Goal: Task Accomplishment & Management: Use online tool/utility

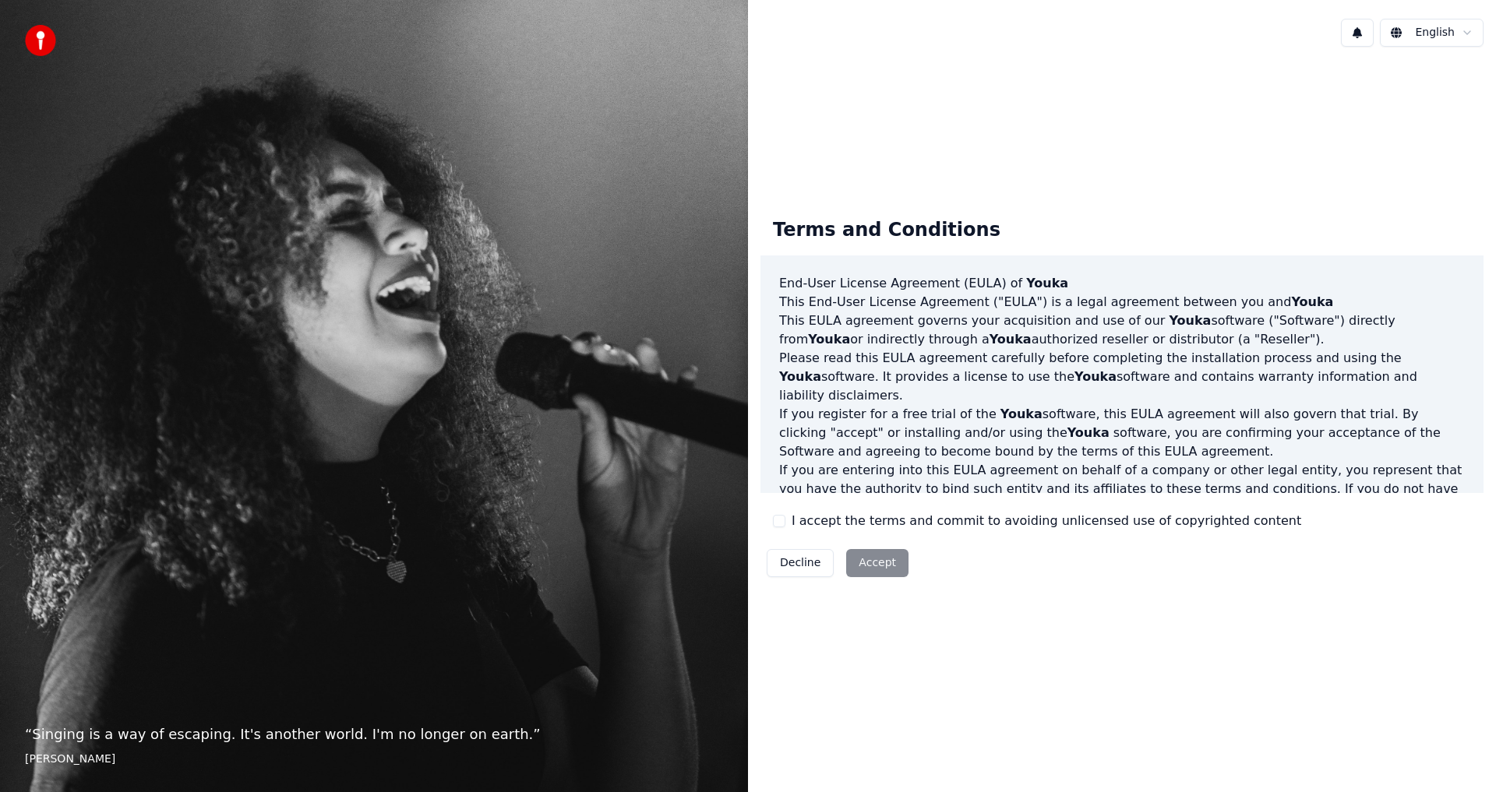
click at [872, 561] on div "Decline Accept" at bounding box center [837, 563] width 154 height 41
click at [780, 524] on button "I accept the terms and commit to avoiding unlicensed use of copyrighted content" at bounding box center [779, 521] width 12 height 12
click at [858, 565] on button "Accept" at bounding box center [877, 563] width 62 height 28
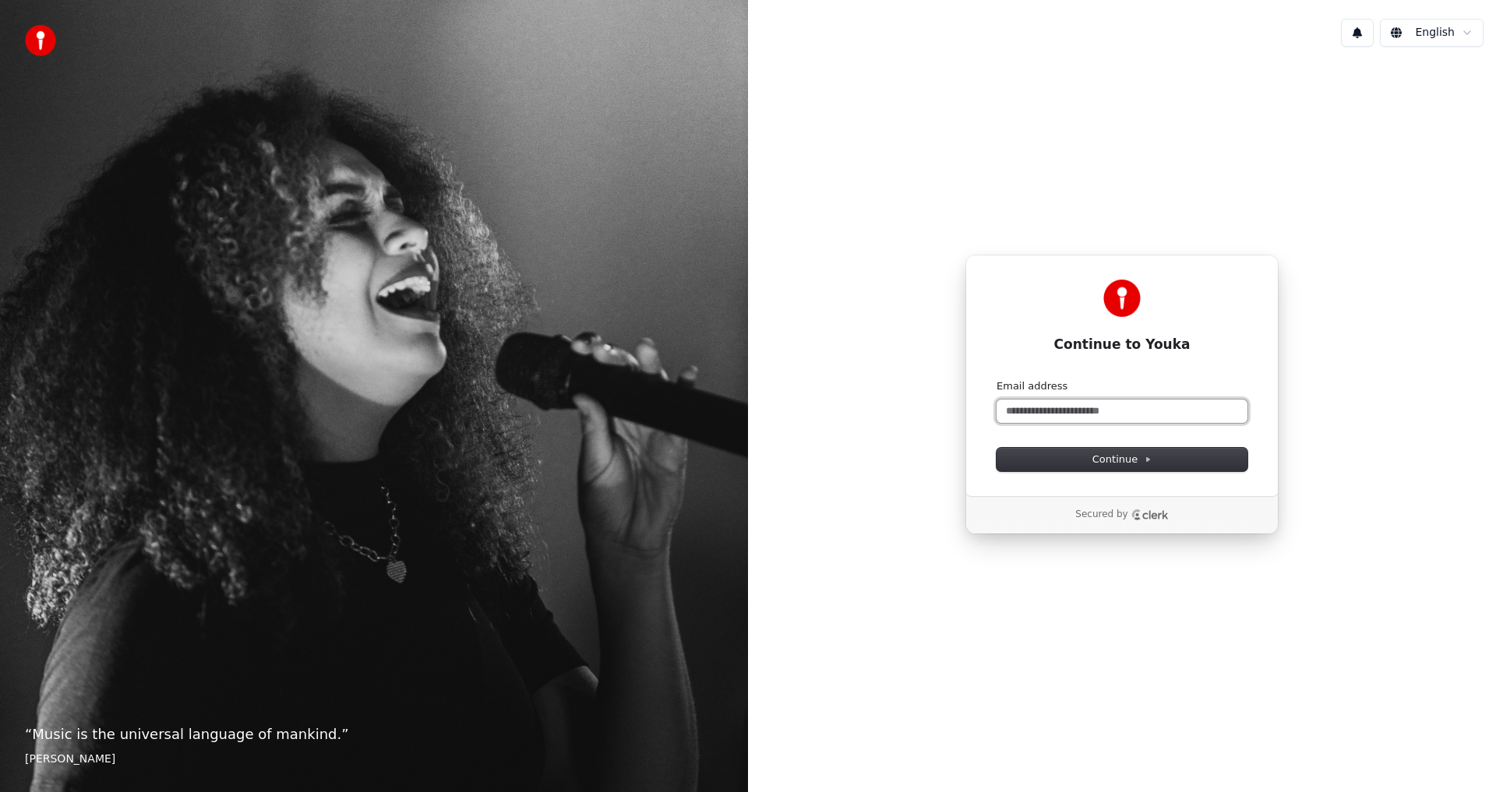
click at [1023, 407] on input "Email address" at bounding box center [1121, 411] width 251 height 23
click at [1096, 456] on span "Continue" at bounding box center [1121, 460] width 59 height 14
type input "**********"
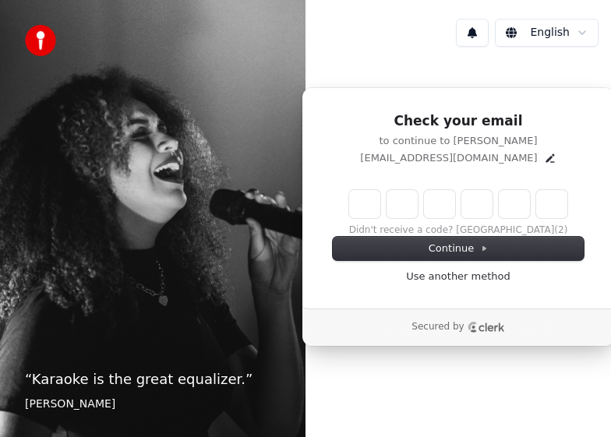
click at [362, 206] on input "Enter verification code" at bounding box center [458, 204] width 218 height 28
paste input "******"
type input "******"
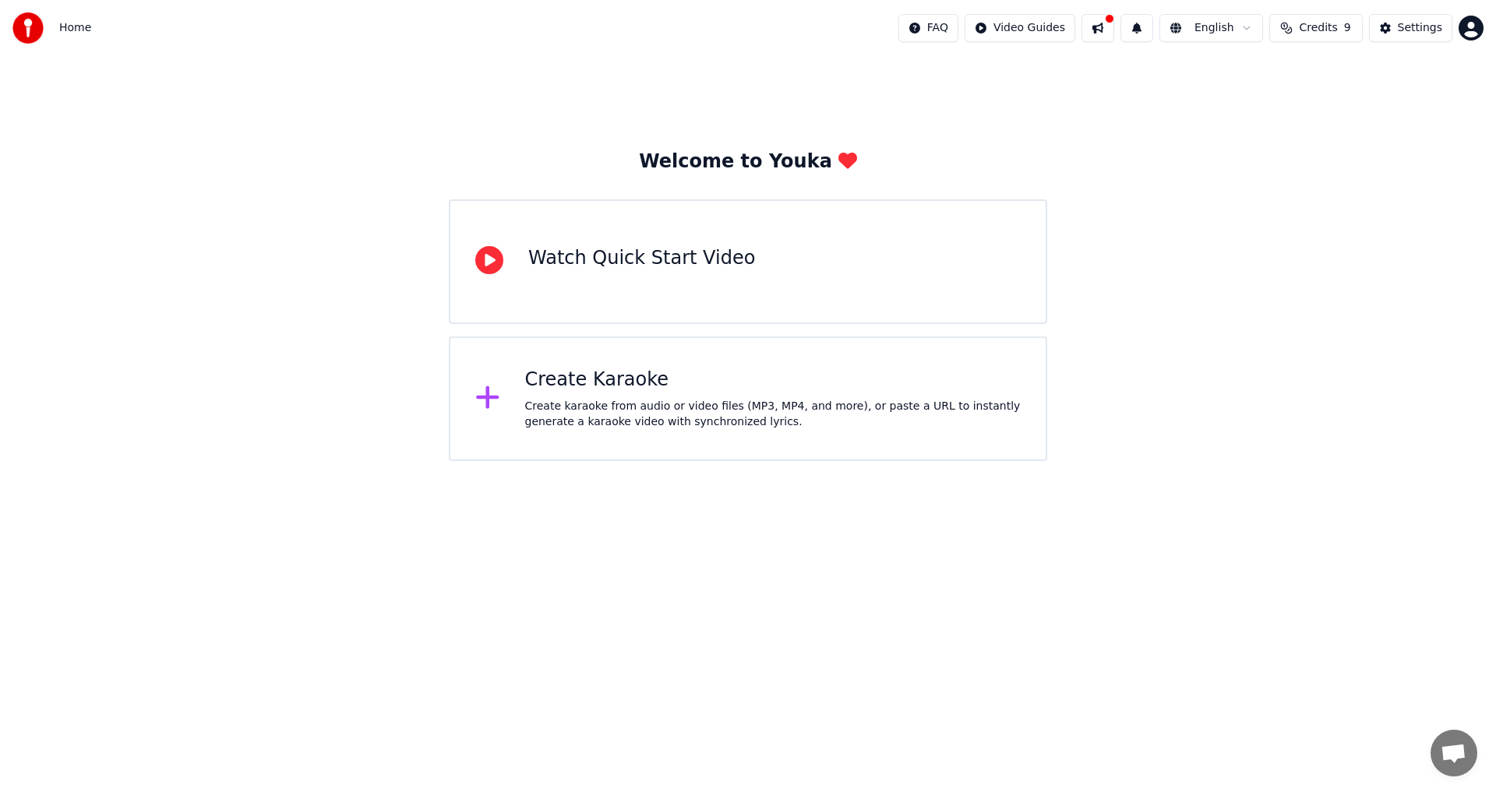
click at [610, 389] on div "Create Karaoke" at bounding box center [773, 380] width 496 height 25
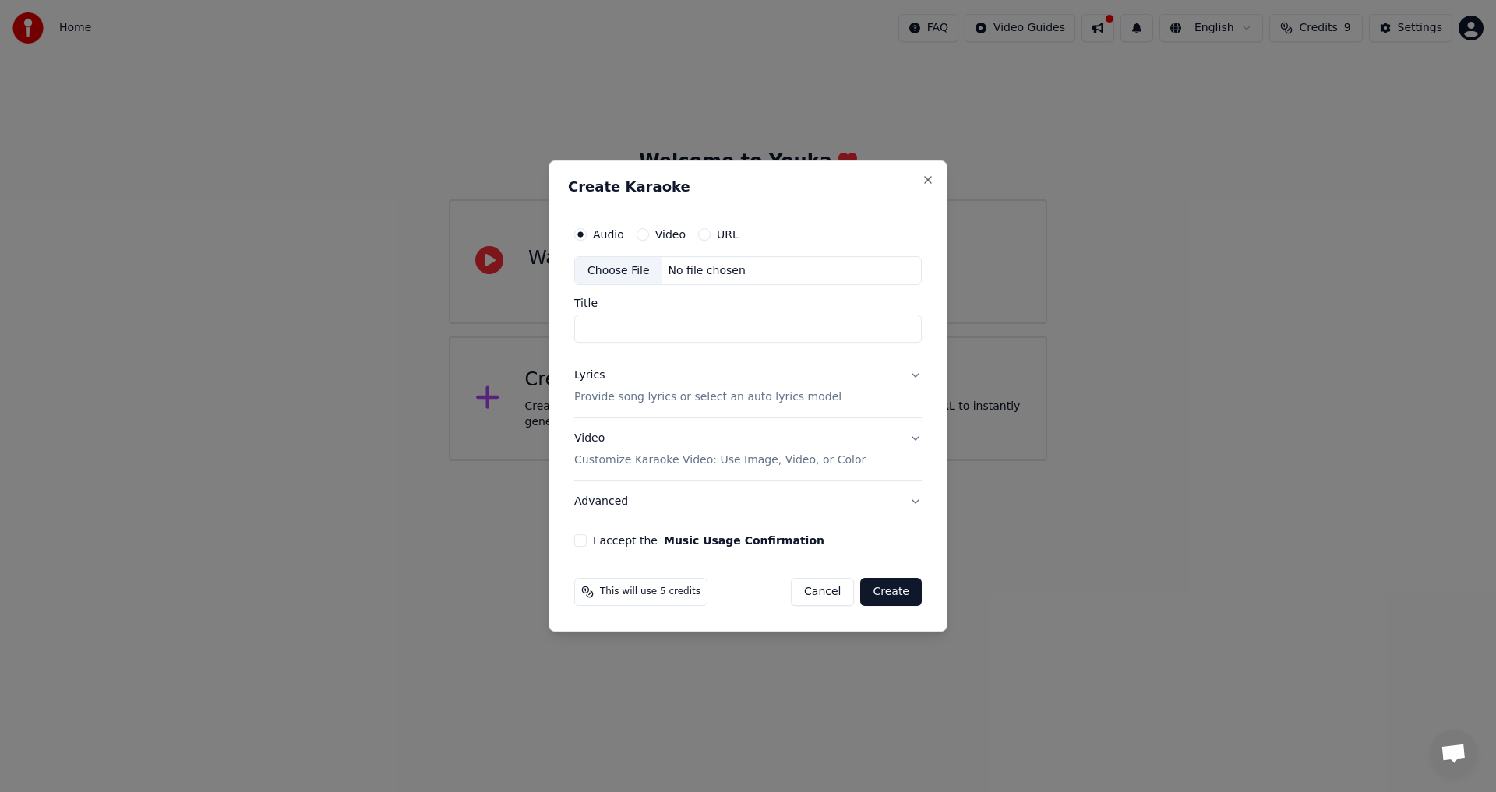
click at [610, 326] on input "Title" at bounding box center [747, 329] width 347 height 28
click at [610, 320] on input "Title" at bounding box center [747, 329] width 347 height 28
click at [610, 273] on div "Choose File" at bounding box center [618, 271] width 87 height 28
click at [610, 327] on input "Title" at bounding box center [747, 329] width 347 height 28
type input "**********"
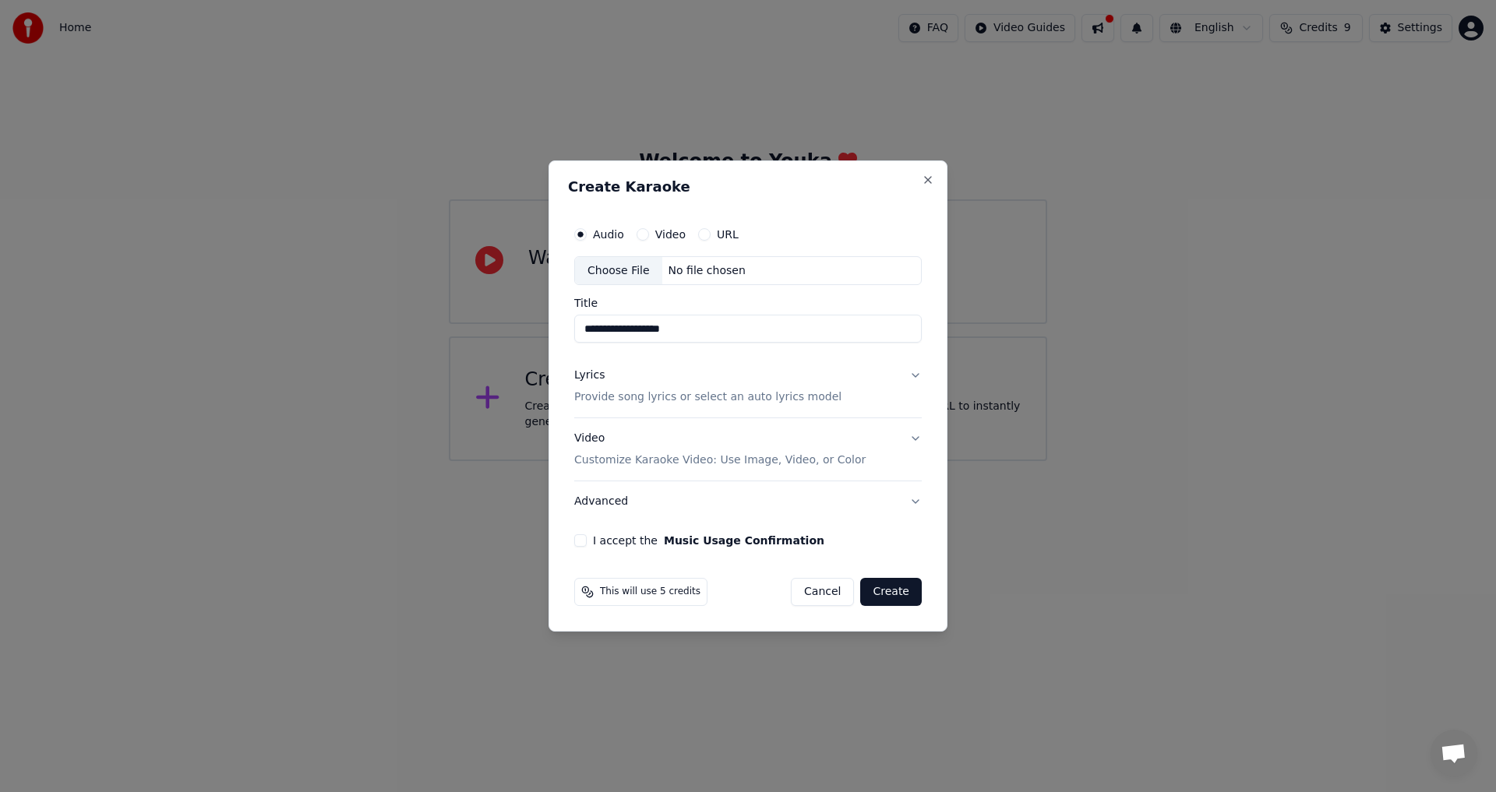
click at [610, 272] on div "Choose File" at bounding box center [618, 271] width 87 height 28
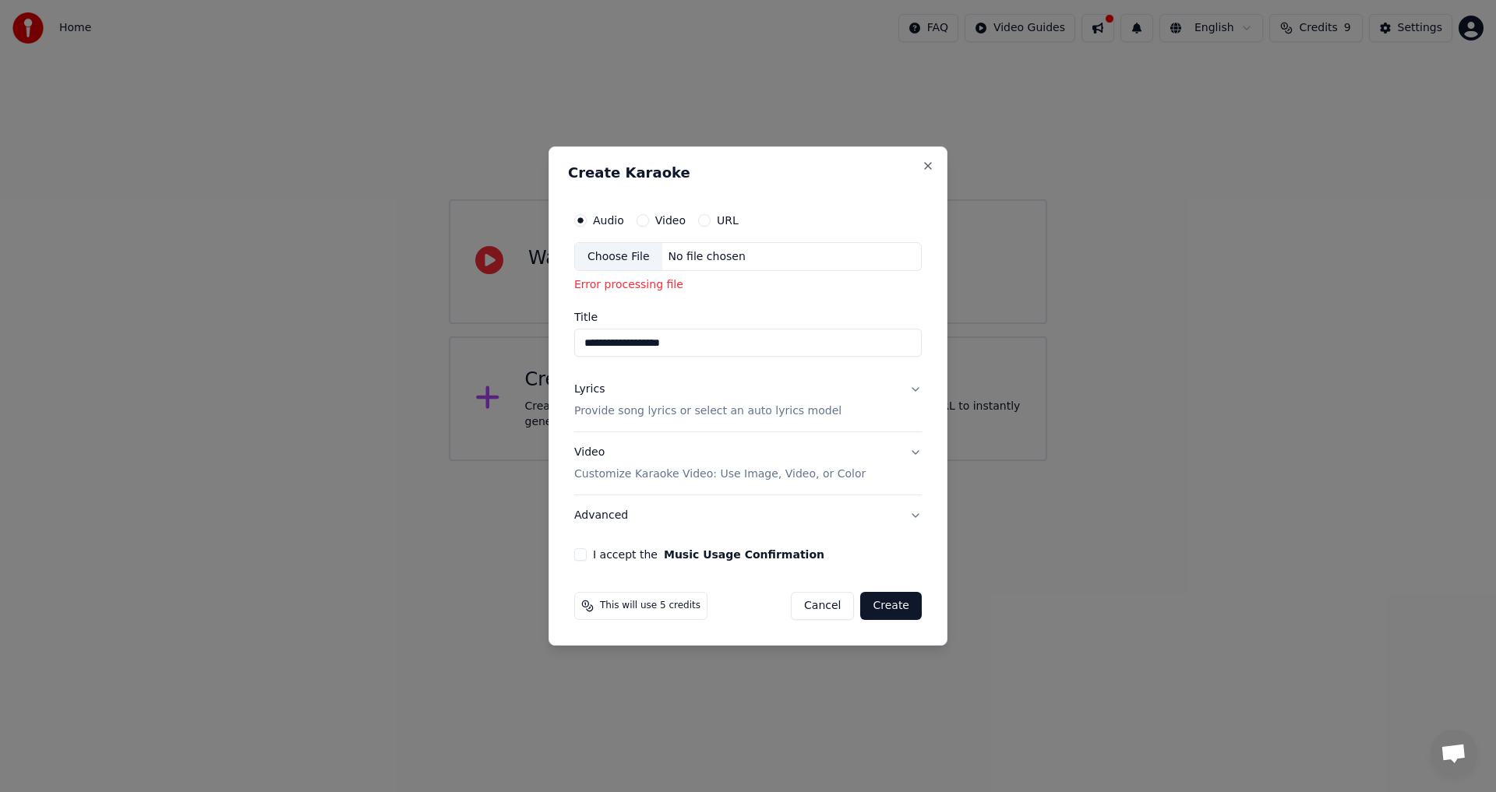
click at [610, 309] on div "**********" at bounding box center [747, 281] width 347 height 153
click at [610, 193] on div "**********" at bounding box center [747, 396] width 399 height 500
click at [610, 262] on div "Choose File" at bounding box center [618, 257] width 87 height 28
click at [610, 289] on div "Error processing file" at bounding box center [747, 286] width 347 height 16
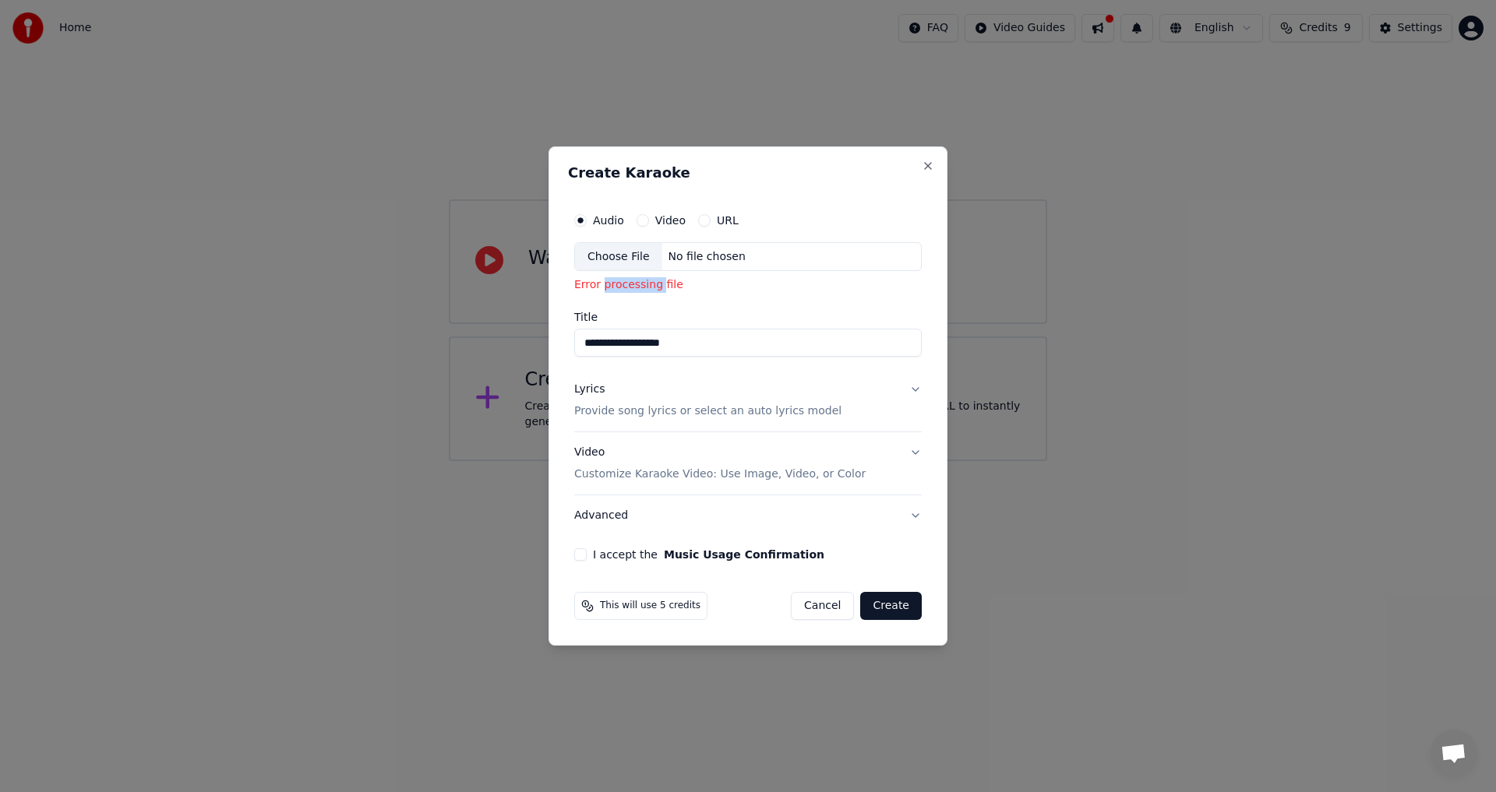
click at [610, 224] on button "URL" at bounding box center [704, 220] width 12 height 12
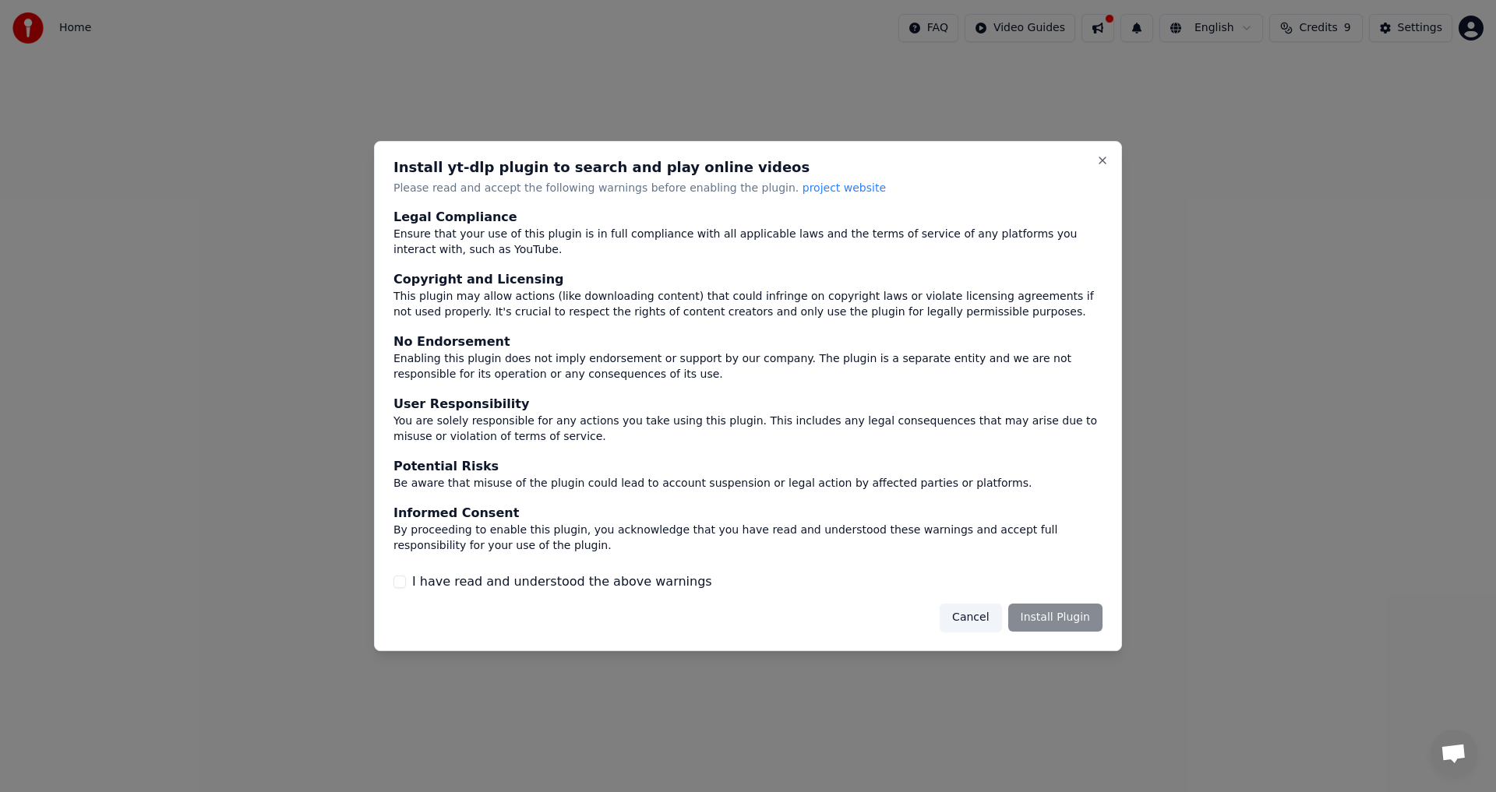
click at [407, 436] on div "I have read and understood the above warnings" at bounding box center [747, 582] width 709 height 19
click at [610, 169] on div "Install yt-dlp plugin to search and play online videos Please read and accept t…" at bounding box center [748, 396] width 748 height 511
click at [610, 164] on button "Close" at bounding box center [1102, 160] width 12 height 12
click at [610, 159] on button "Close" at bounding box center [1102, 160] width 12 height 12
click at [610, 165] on button "Close" at bounding box center [1102, 160] width 12 height 12
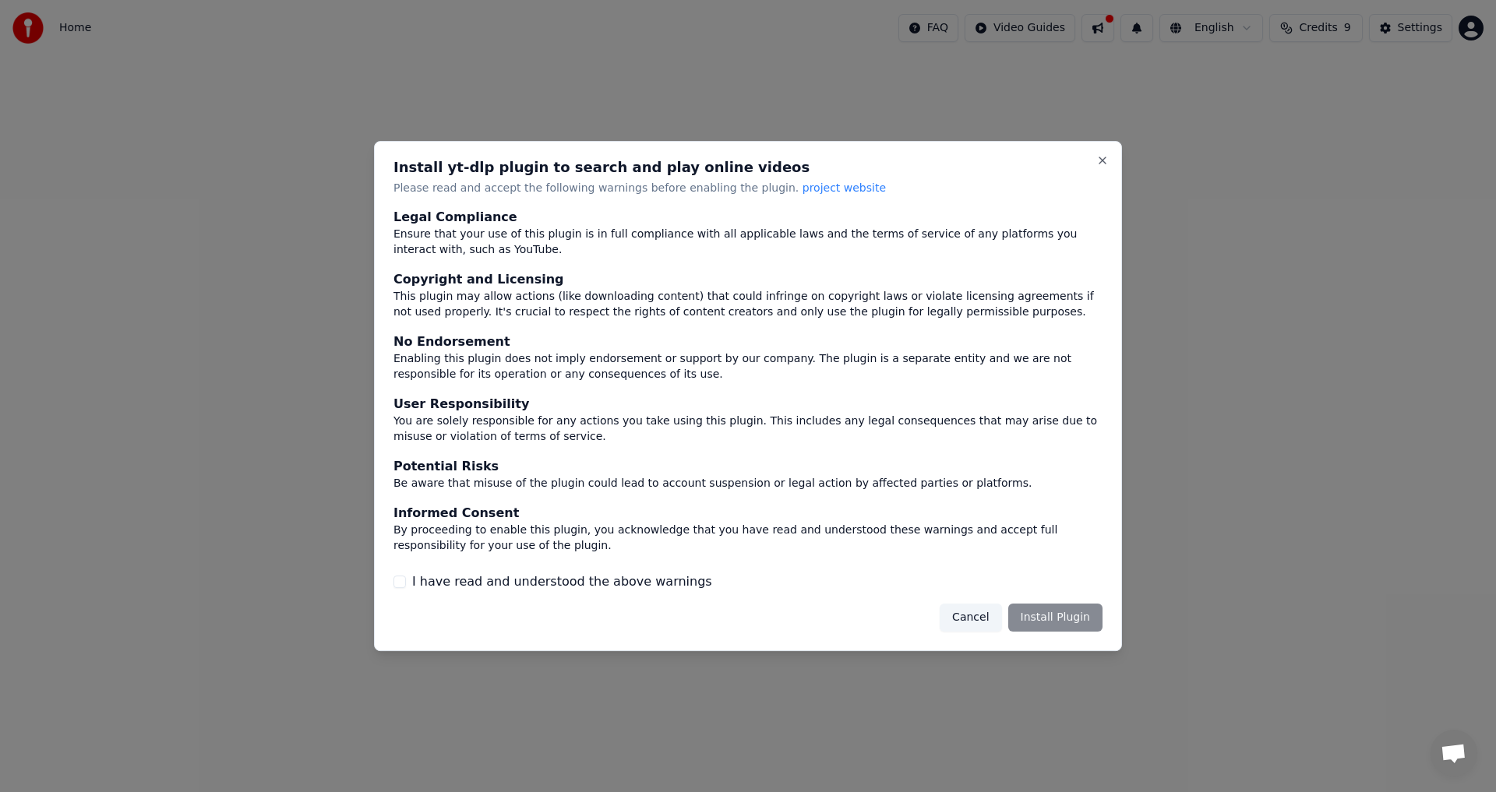
click at [610, 436] on button "Cancel" at bounding box center [970, 618] width 62 height 28
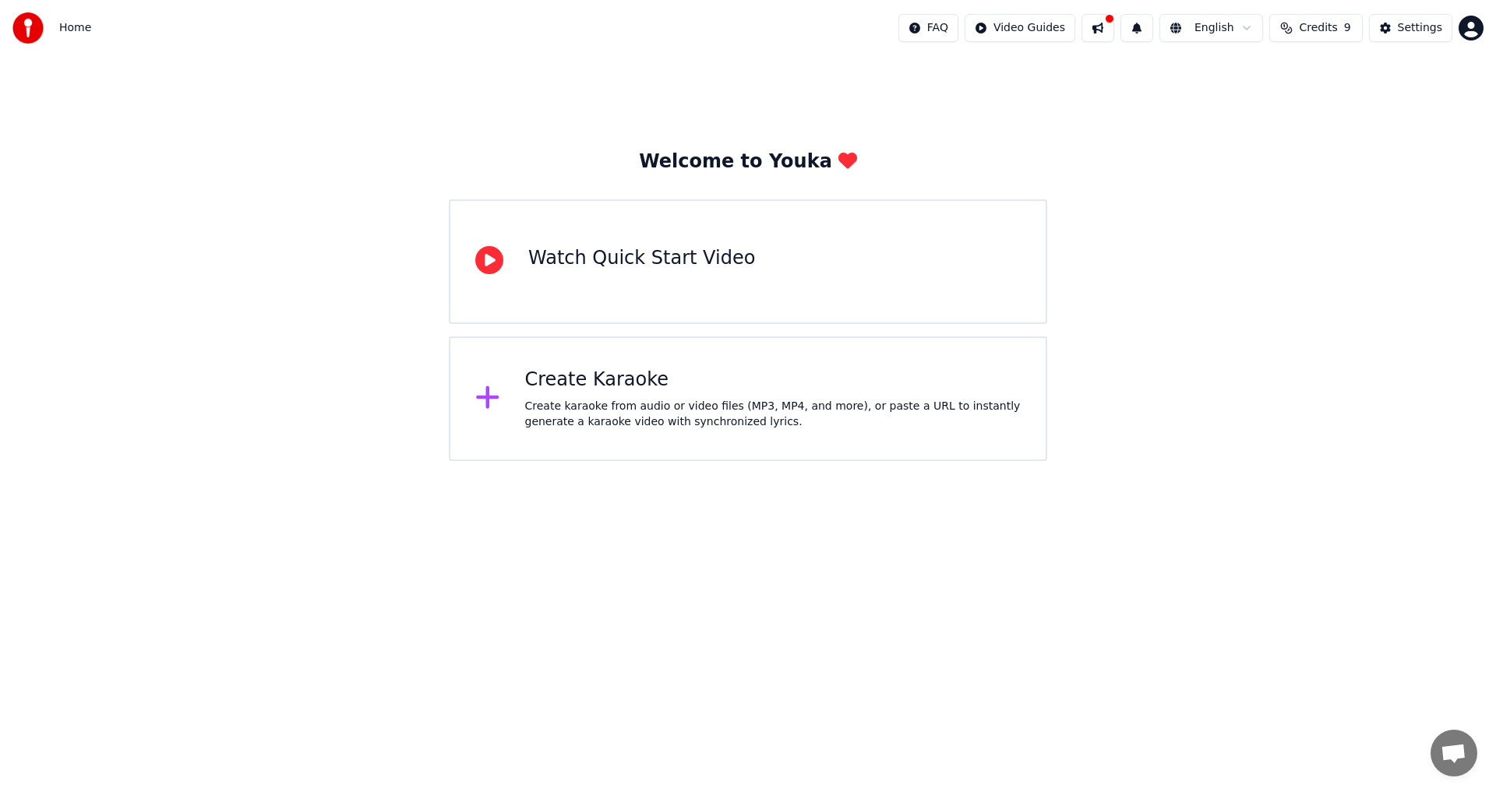
click at [488, 399] on icon at bounding box center [487, 397] width 23 height 23
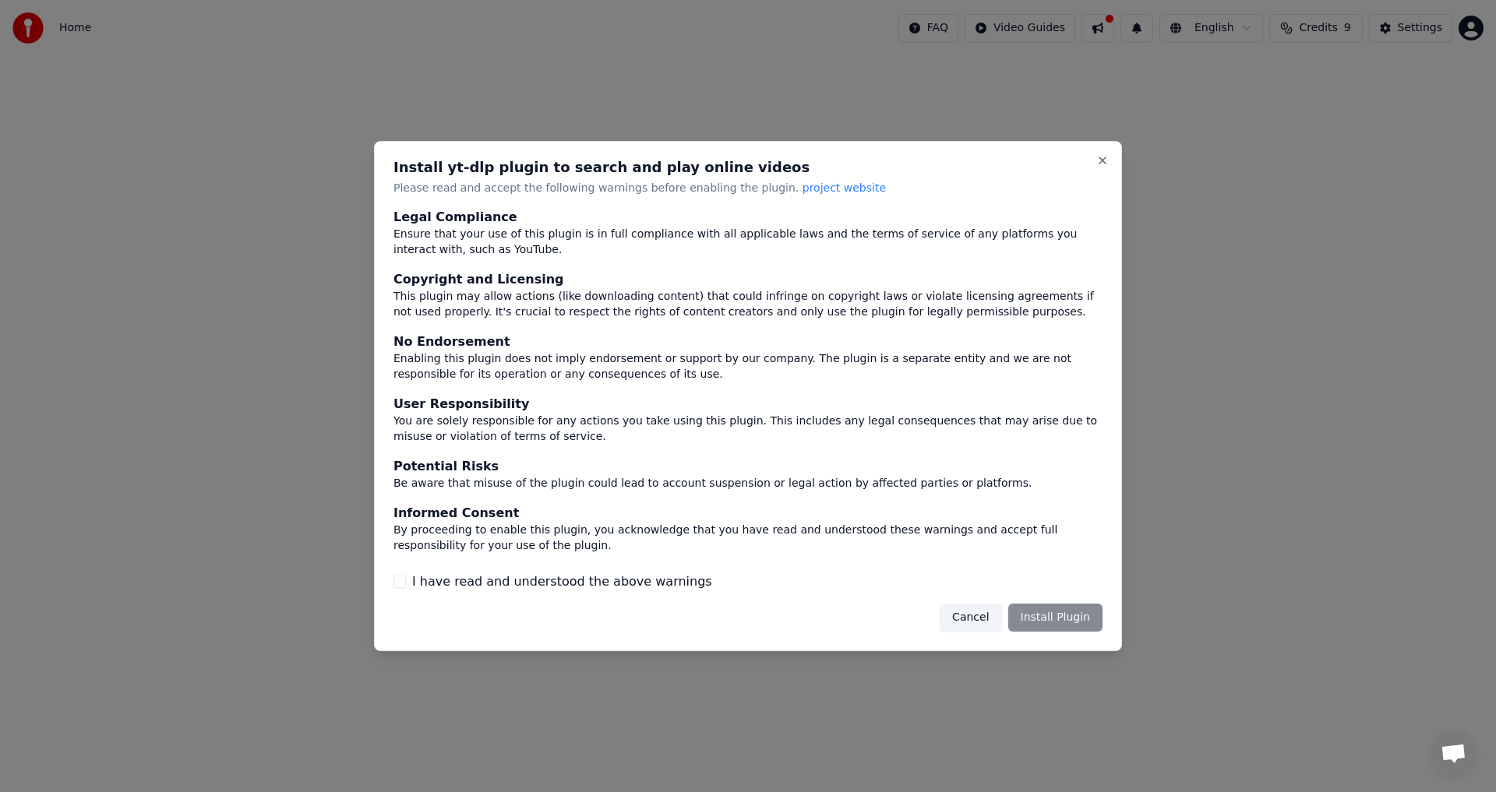
click at [610, 436] on button "Cancel" at bounding box center [970, 618] width 62 height 28
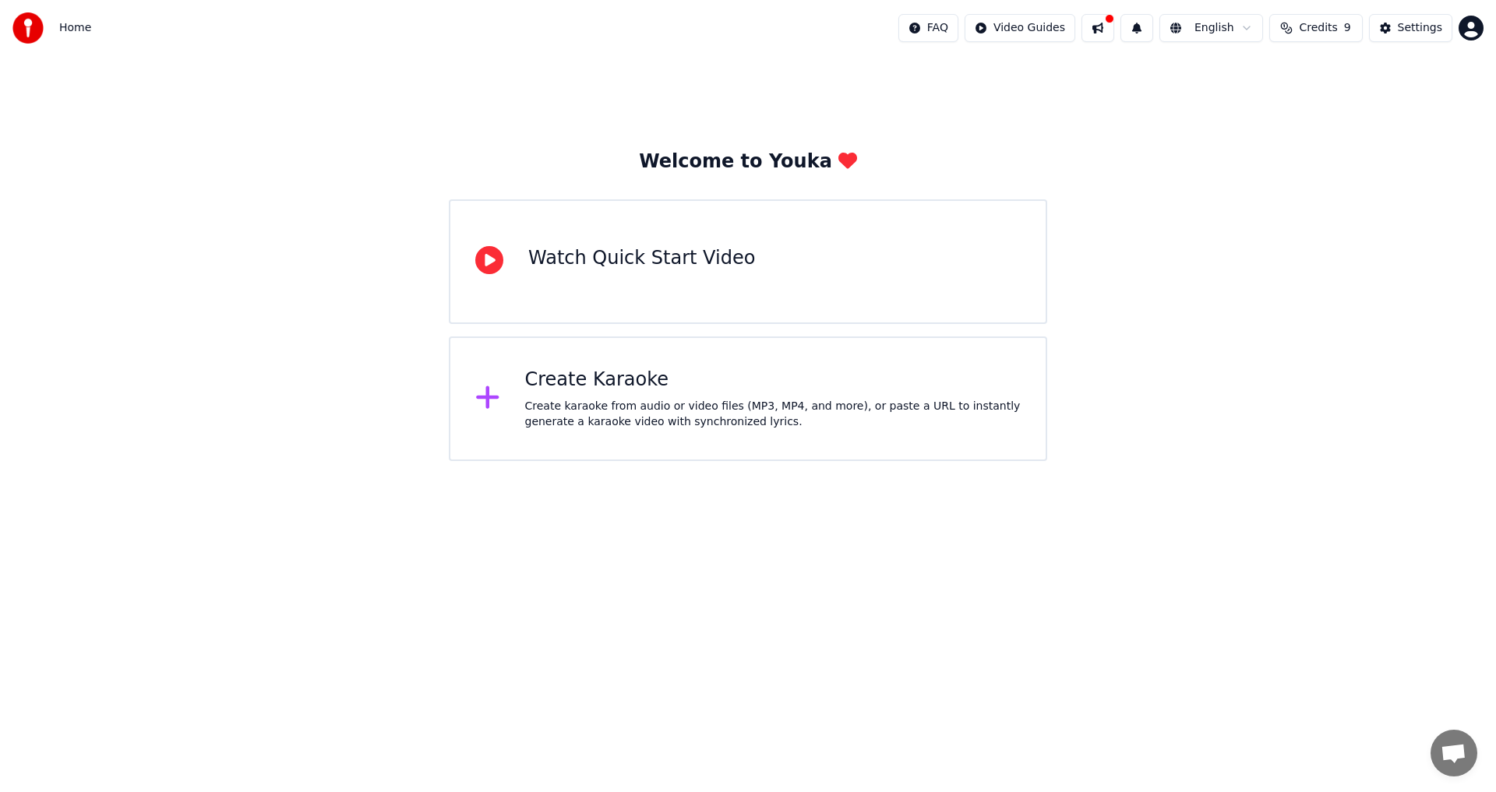
click at [493, 400] on icon at bounding box center [487, 397] width 23 height 23
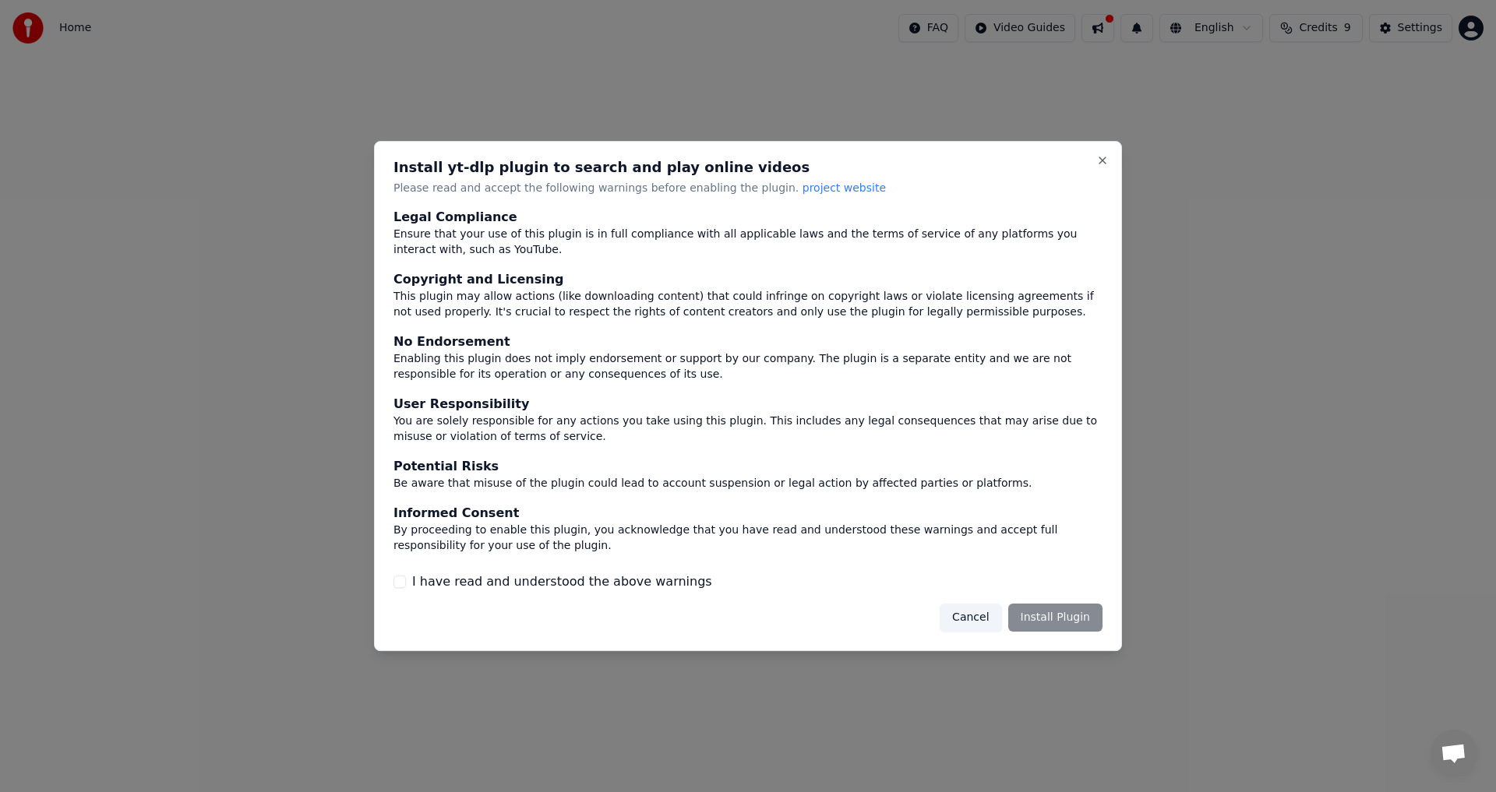
click at [610, 436] on button "Cancel" at bounding box center [970, 618] width 62 height 28
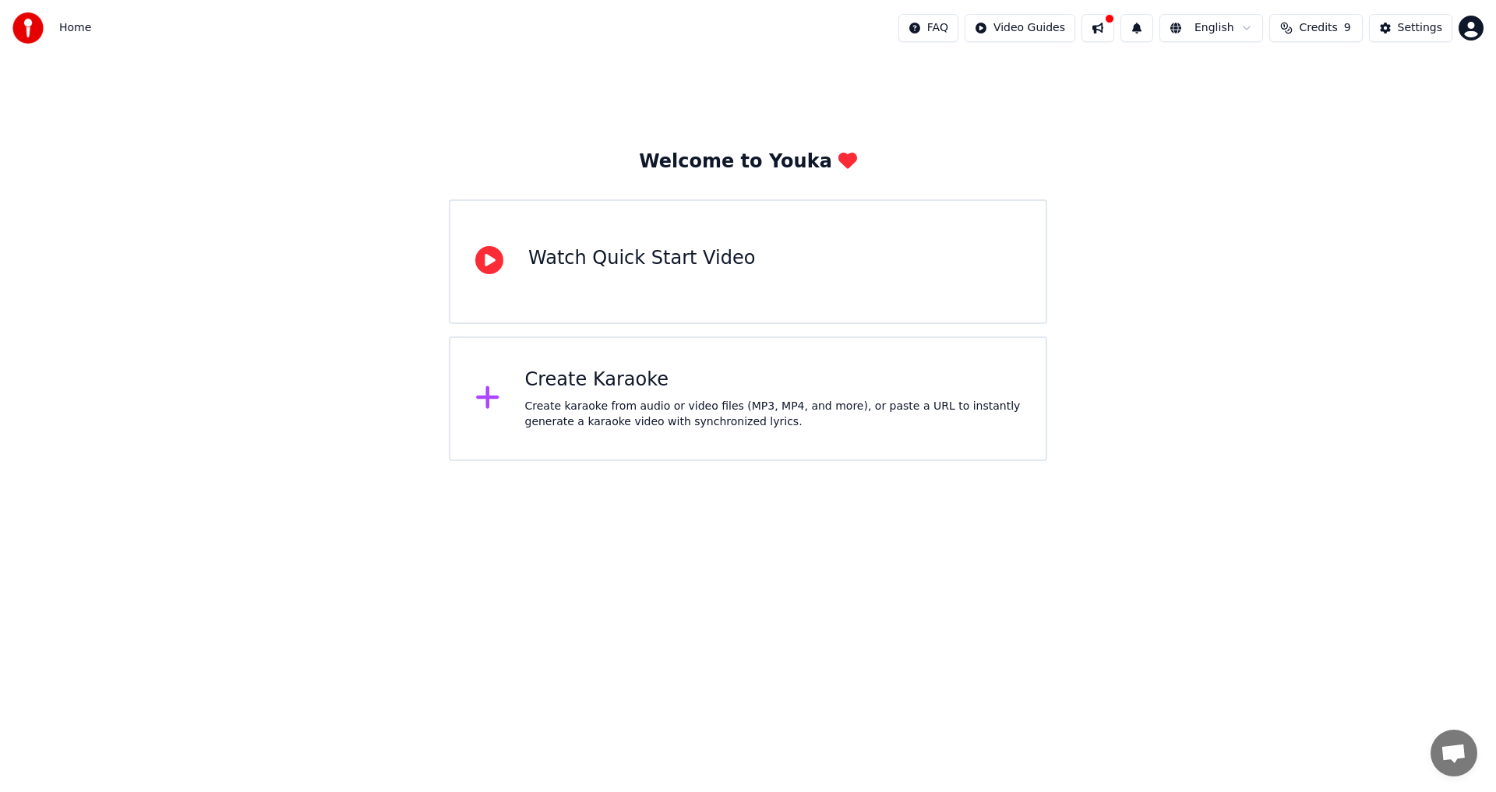
click at [564, 254] on div "Watch Quick Start Video" at bounding box center [641, 258] width 227 height 25
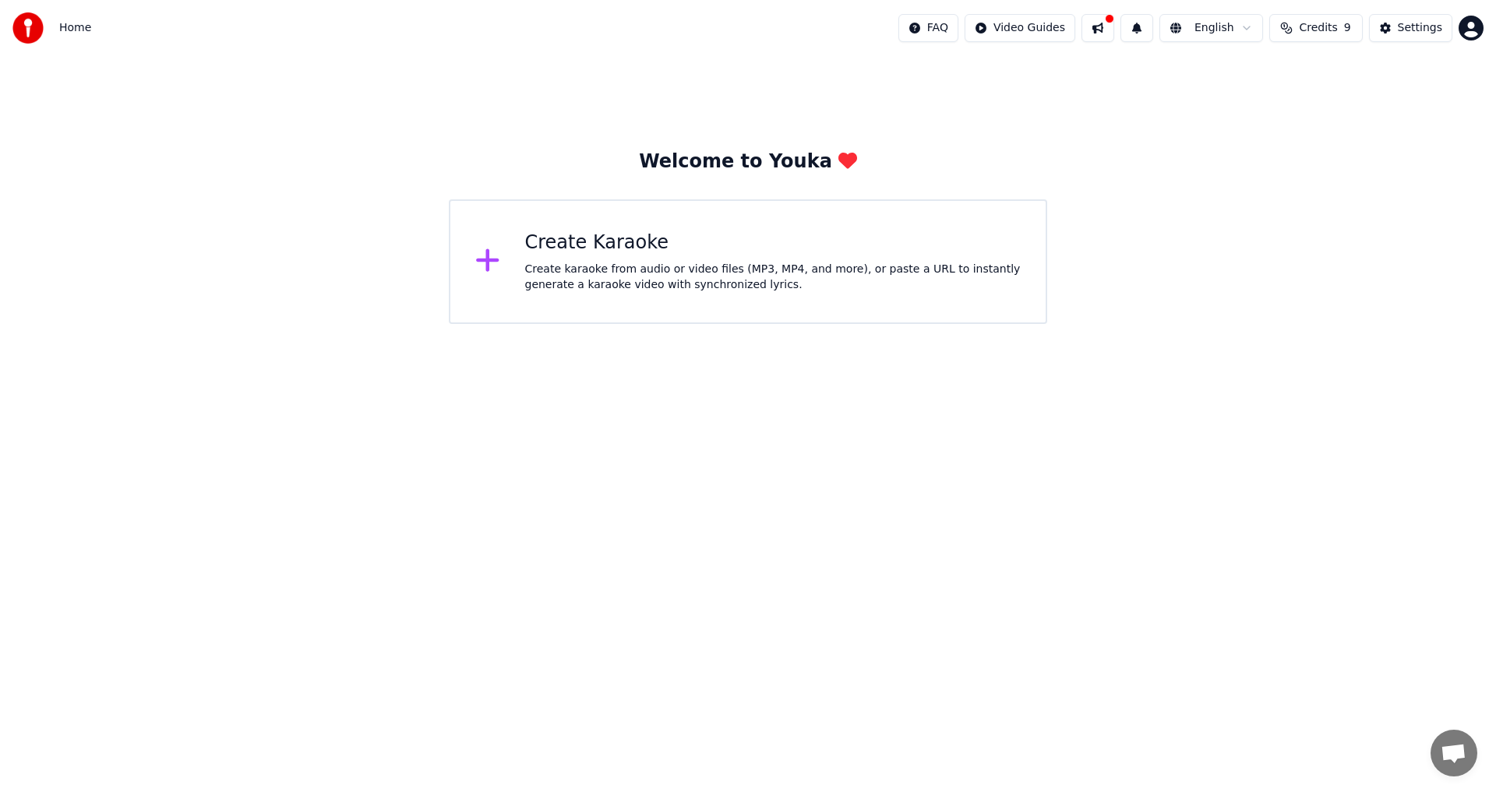
click at [493, 256] on icon at bounding box center [487, 260] width 25 height 28
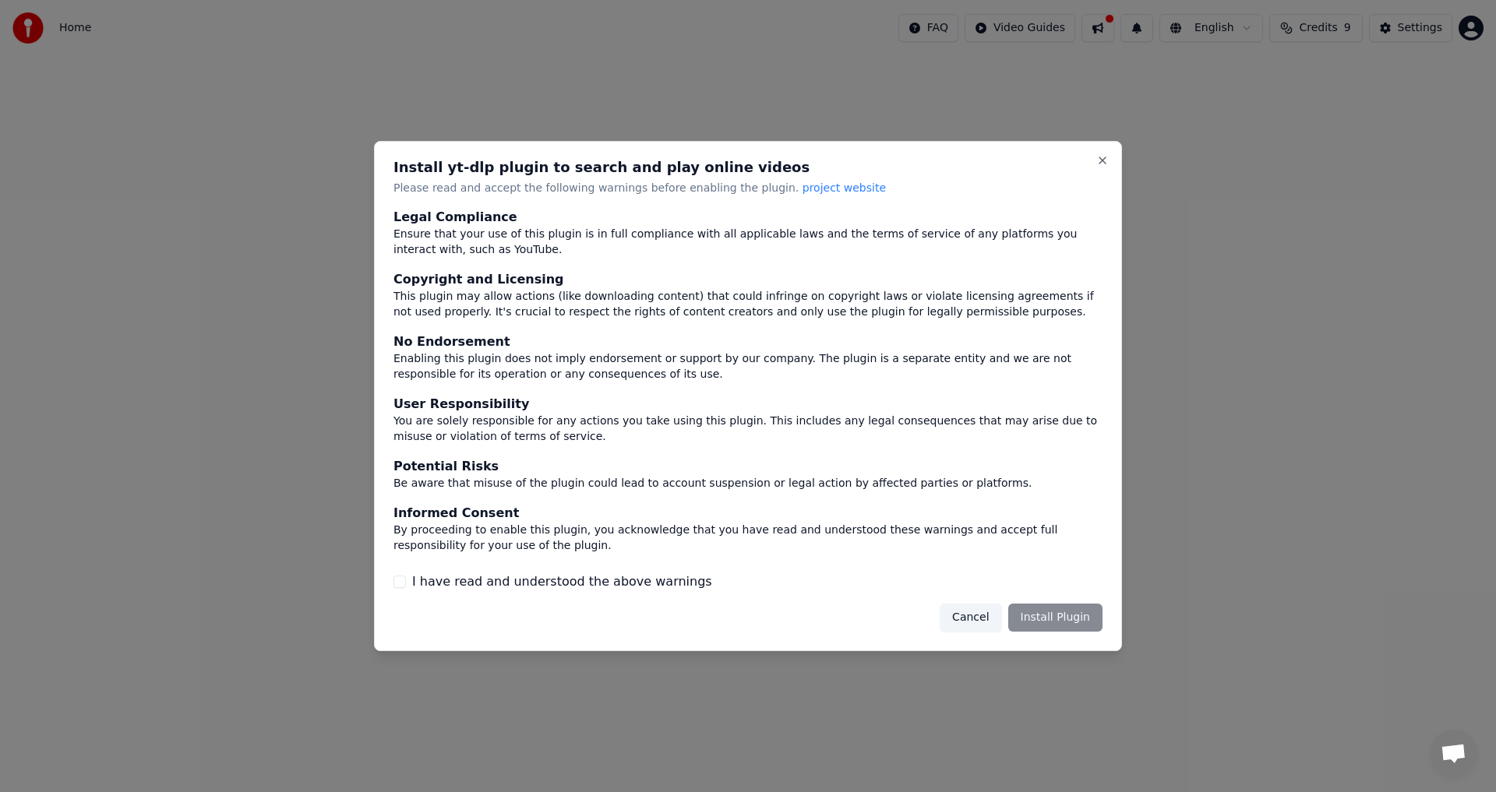
click at [571, 172] on h2 "Install yt-dlp plugin to search and play online videos" at bounding box center [747, 167] width 709 height 14
drag, startPoint x: 527, startPoint y: 198, endPoint x: 639, endPoint y: 221, distance: 114.6
click at [530, 198] on div "Install yt-dlp plugin to search and play online videos Please read and accept t…" at bounding box center [748, 396] width 748 height 511
click at [610, 156] on button "Close" at bounding box center [1102, 160] width 12 height 12
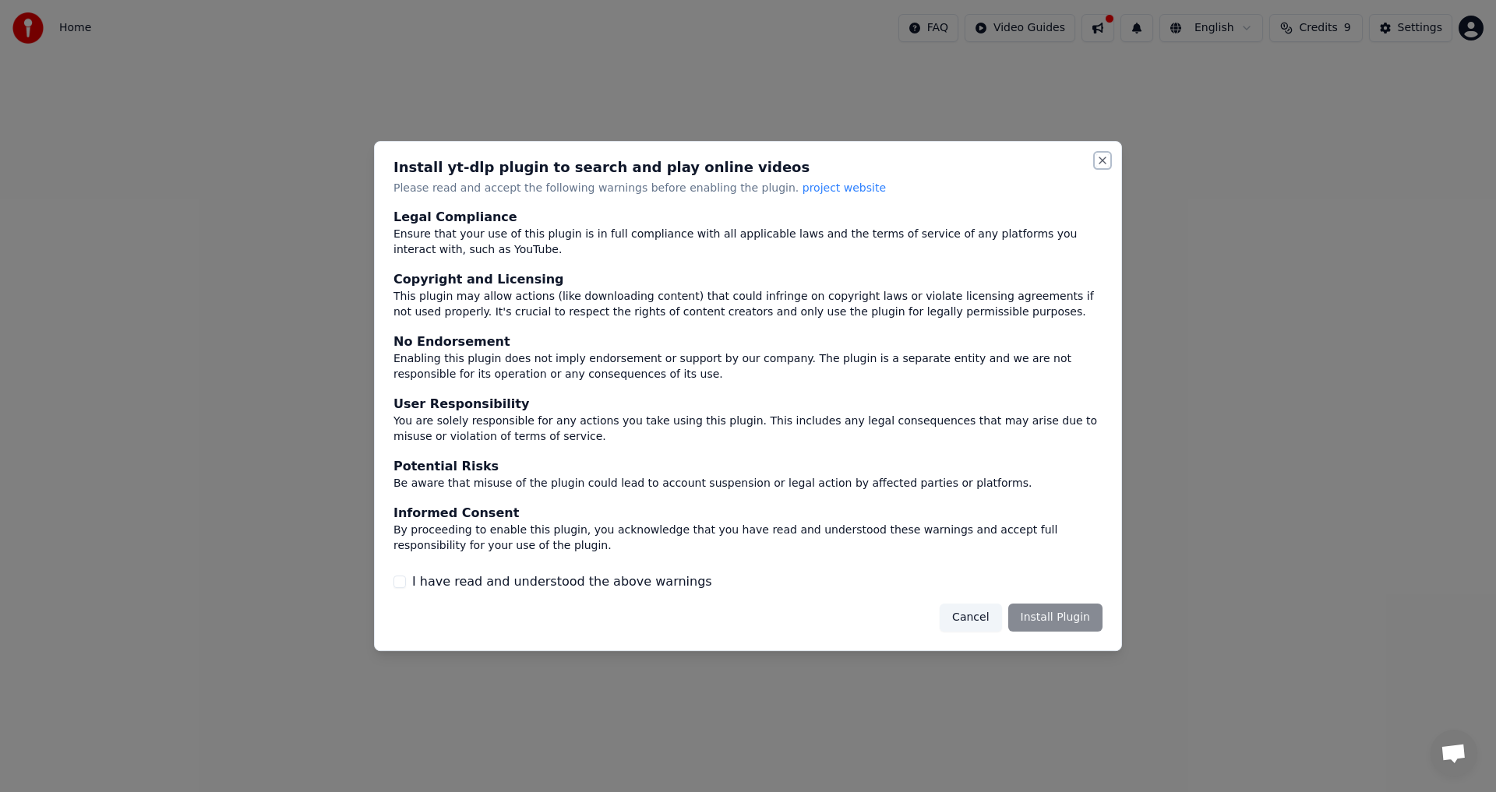
click at [610, 163] on button "Close" at bounding box center [1102, 160] width 12 height 12
click at [610, 436] on button "Cancel" at bounding box center [970, 618] width 62 height 28
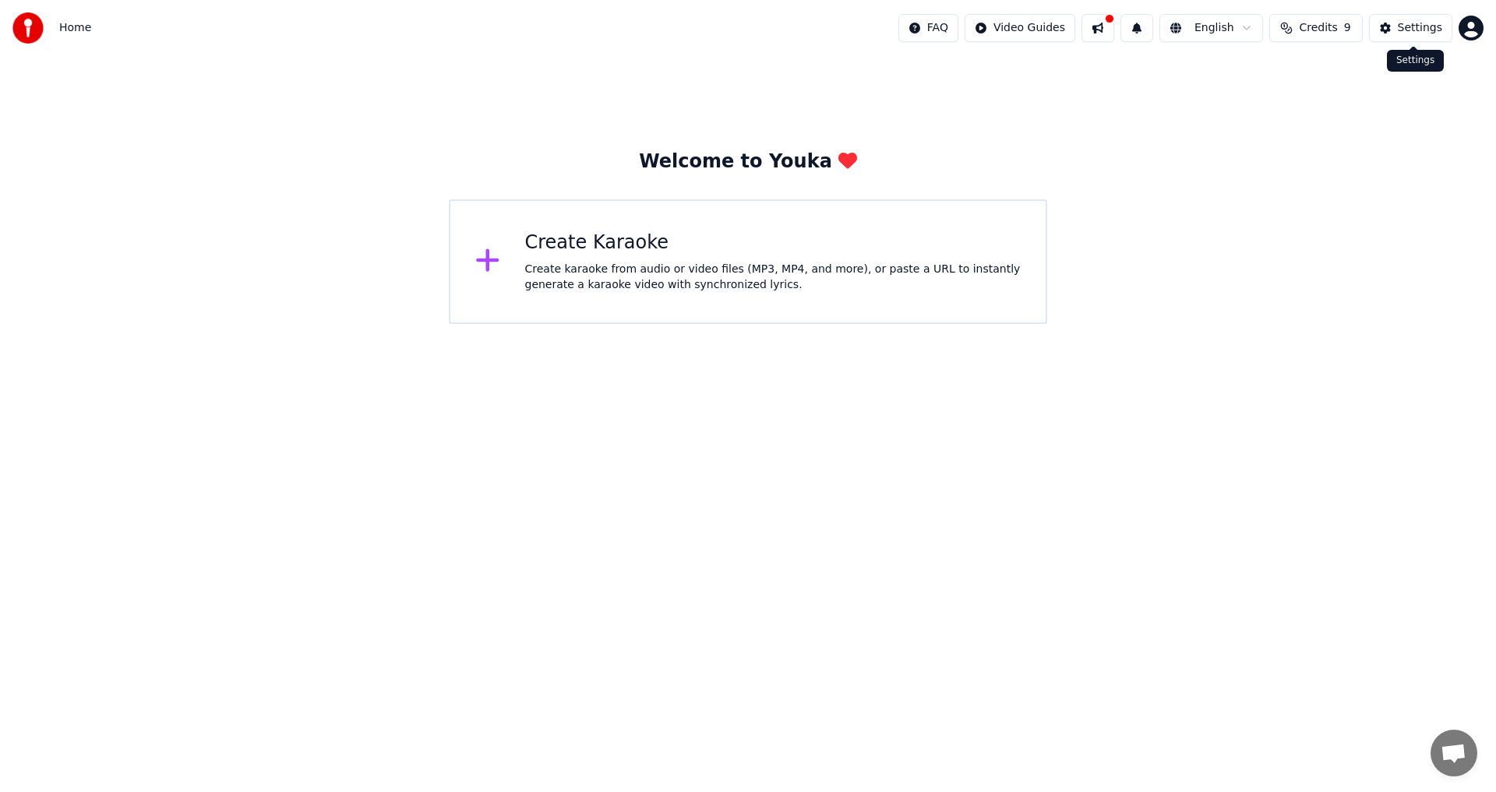
click at [610, 22] on div "Settings" at bounding box center [1419, 28] width 44 height 16
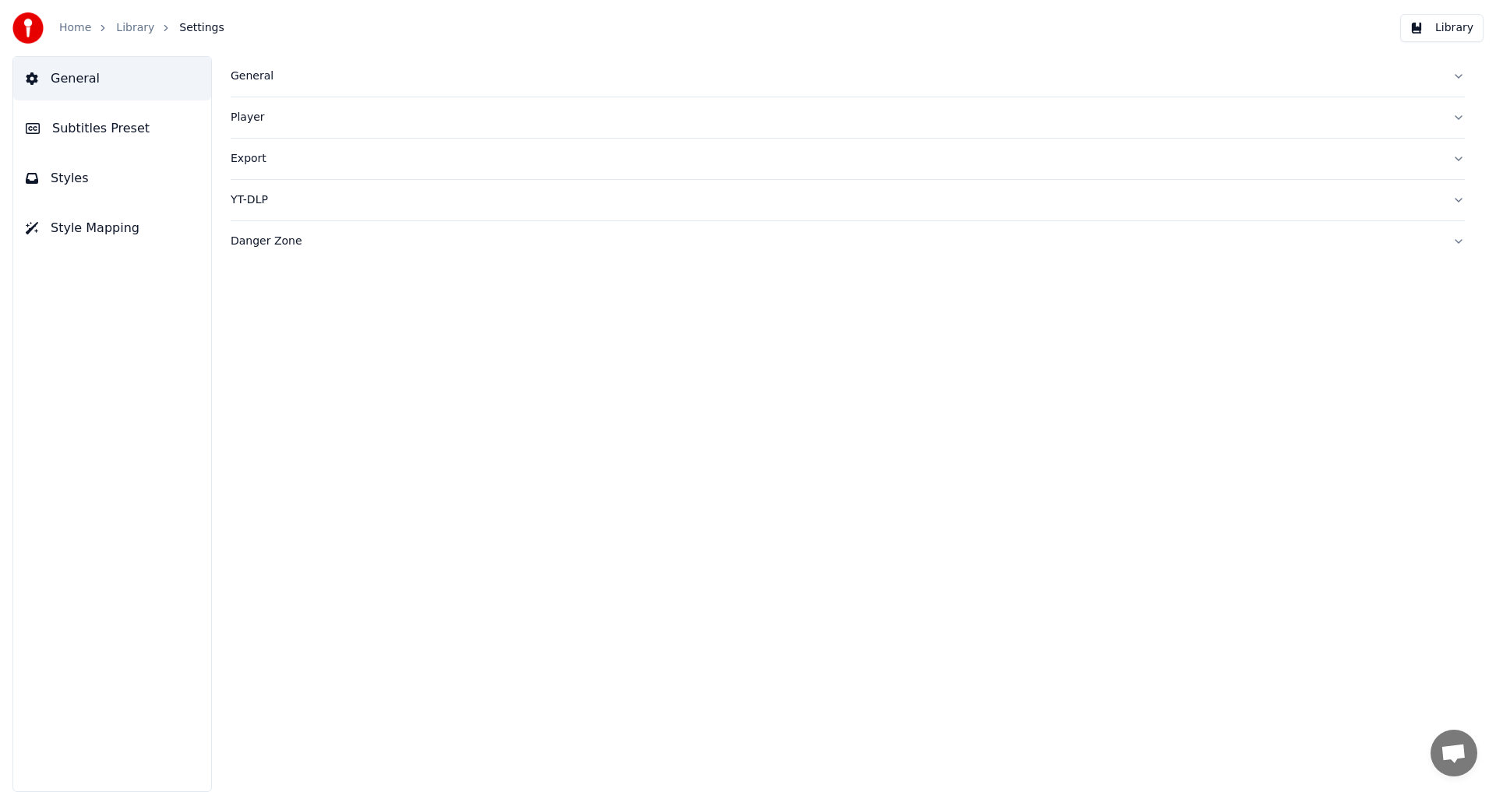
click at [340, 83] on div "General" at bounding box center [835, 77] width 1209 height 16
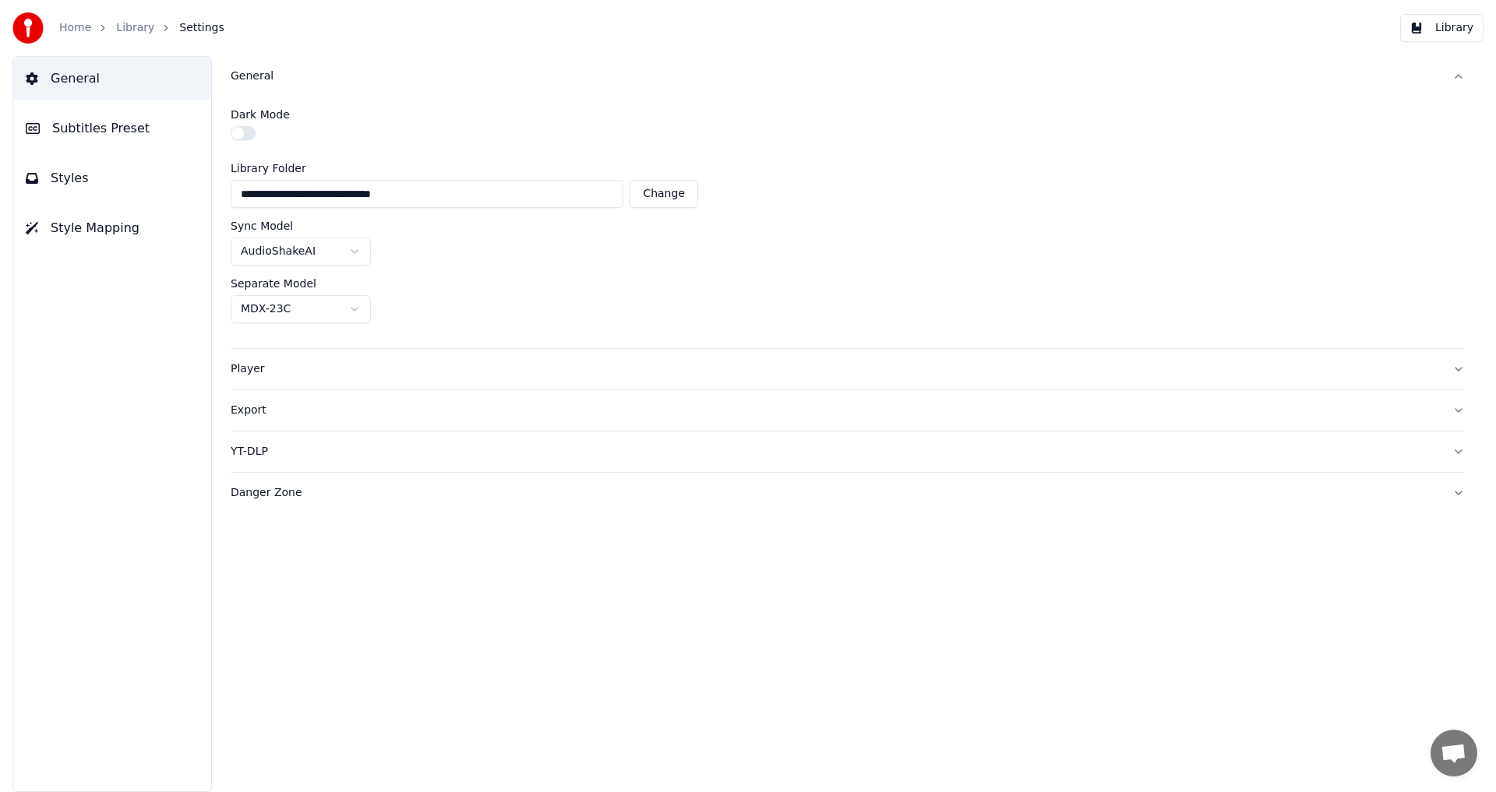
click at [269, 136] on div at bounding box center [848, 135] width 1234 height 18
click at [257, 136] on div at bounding box center [848, 135] width 1234 height 18
click at [252, 135] on button "button" at bounding box center [243, 133] width 25 height 14
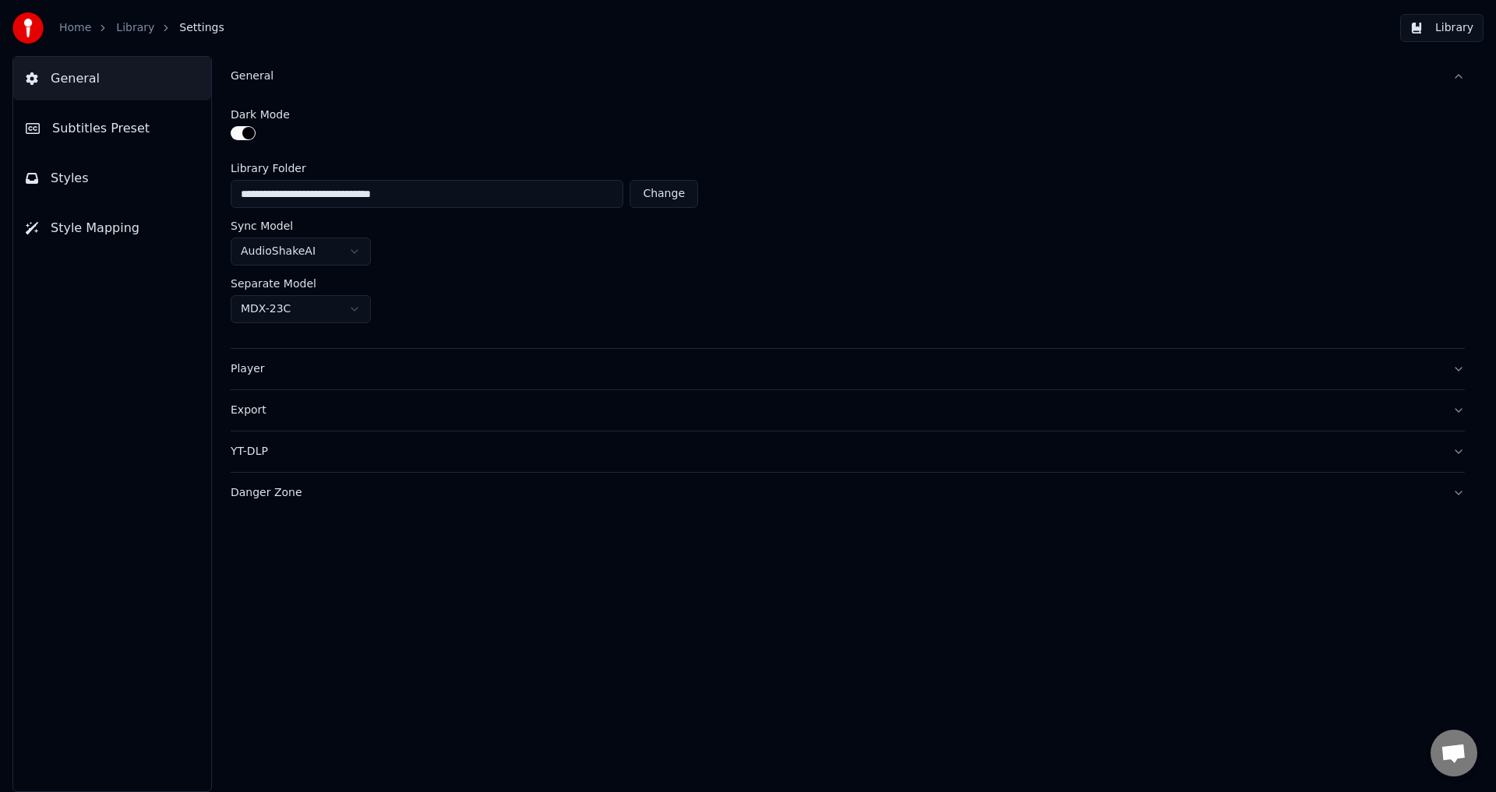
drag, startPoint x: 252, startPoint y: 133, endPoint x: 231, endPoint y: 137, distance: 21.4
click at [231, 137] on button "button" at bounding box center [243, 133] width 25 height 14
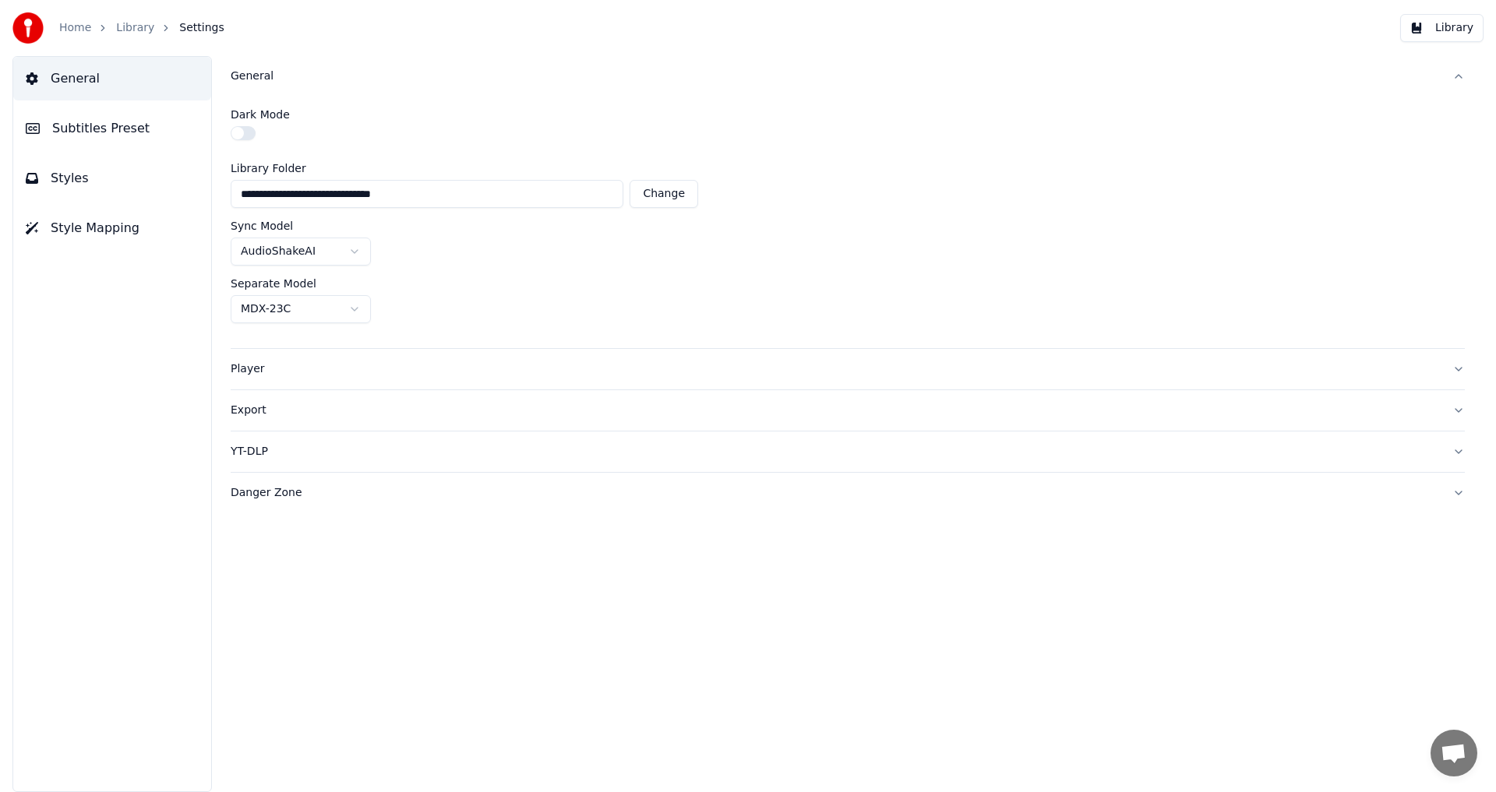
click at [128, 28] on link "Library" at bounding box center [135, 28] width 38 height 16
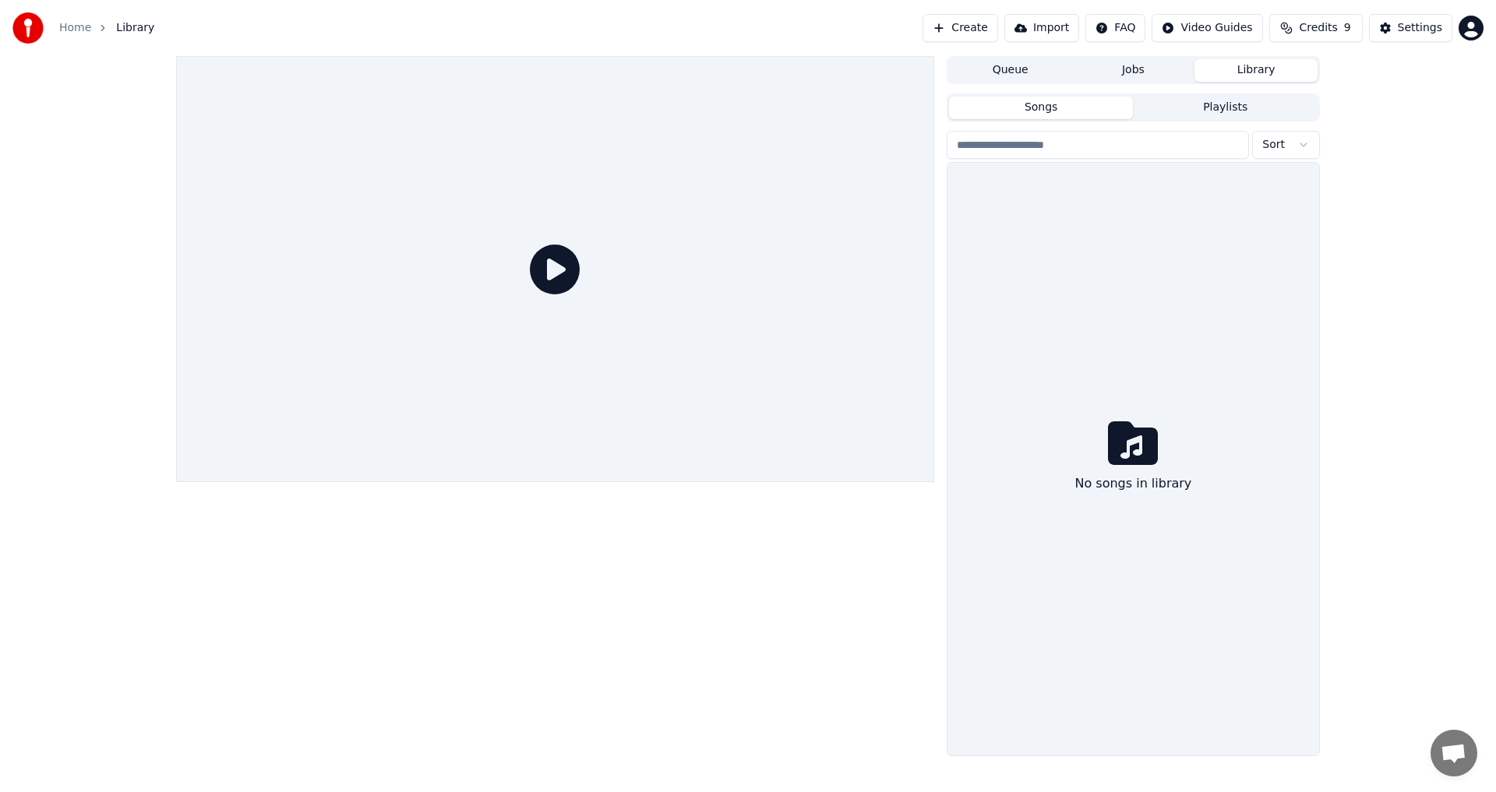
click at [76, 32] on link "Home" at bounding box center [75, 28] width 32 height 16
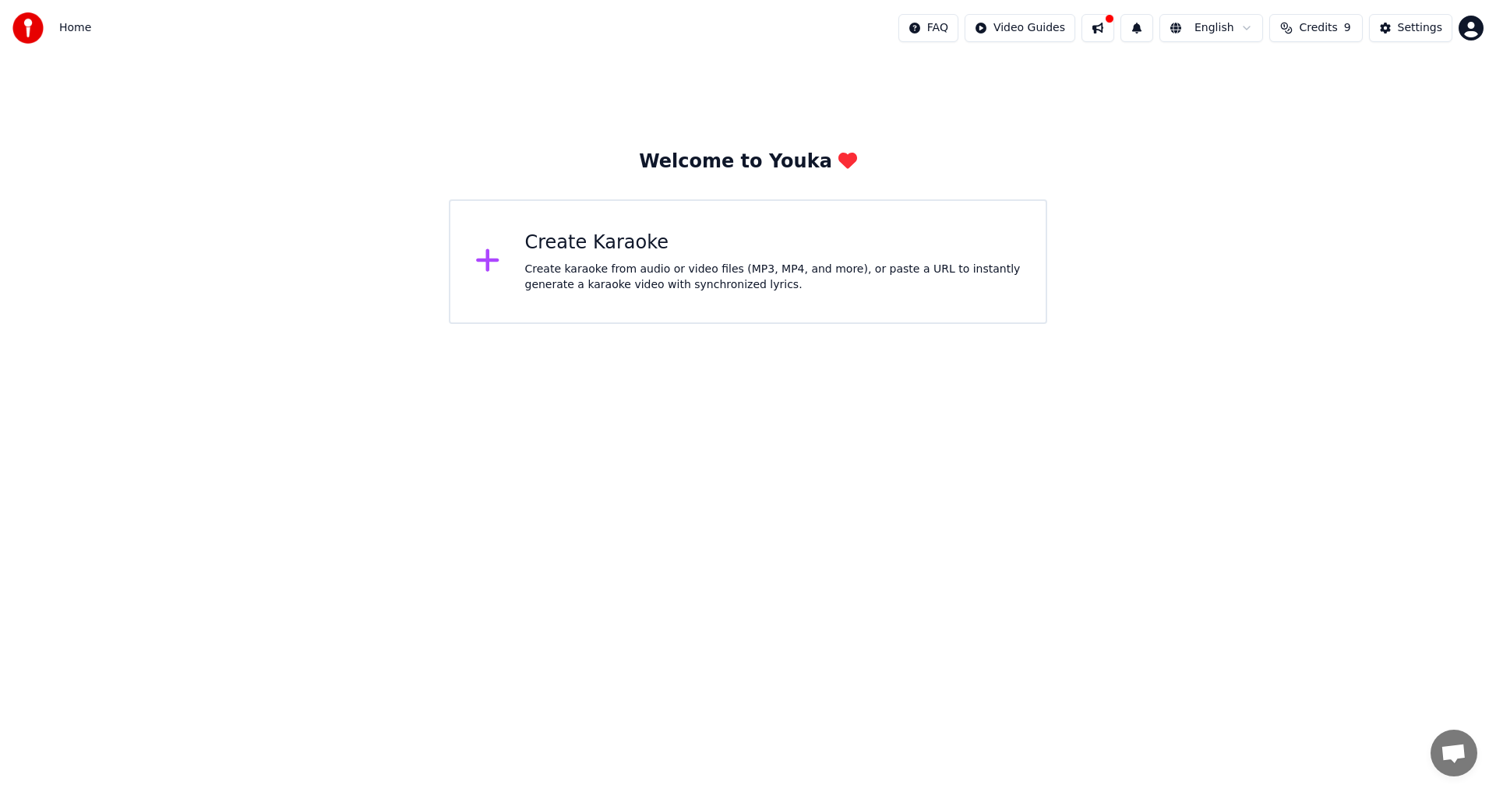
click at [487, 255] on icon at bounding box center [487, 260] width 23 height 23
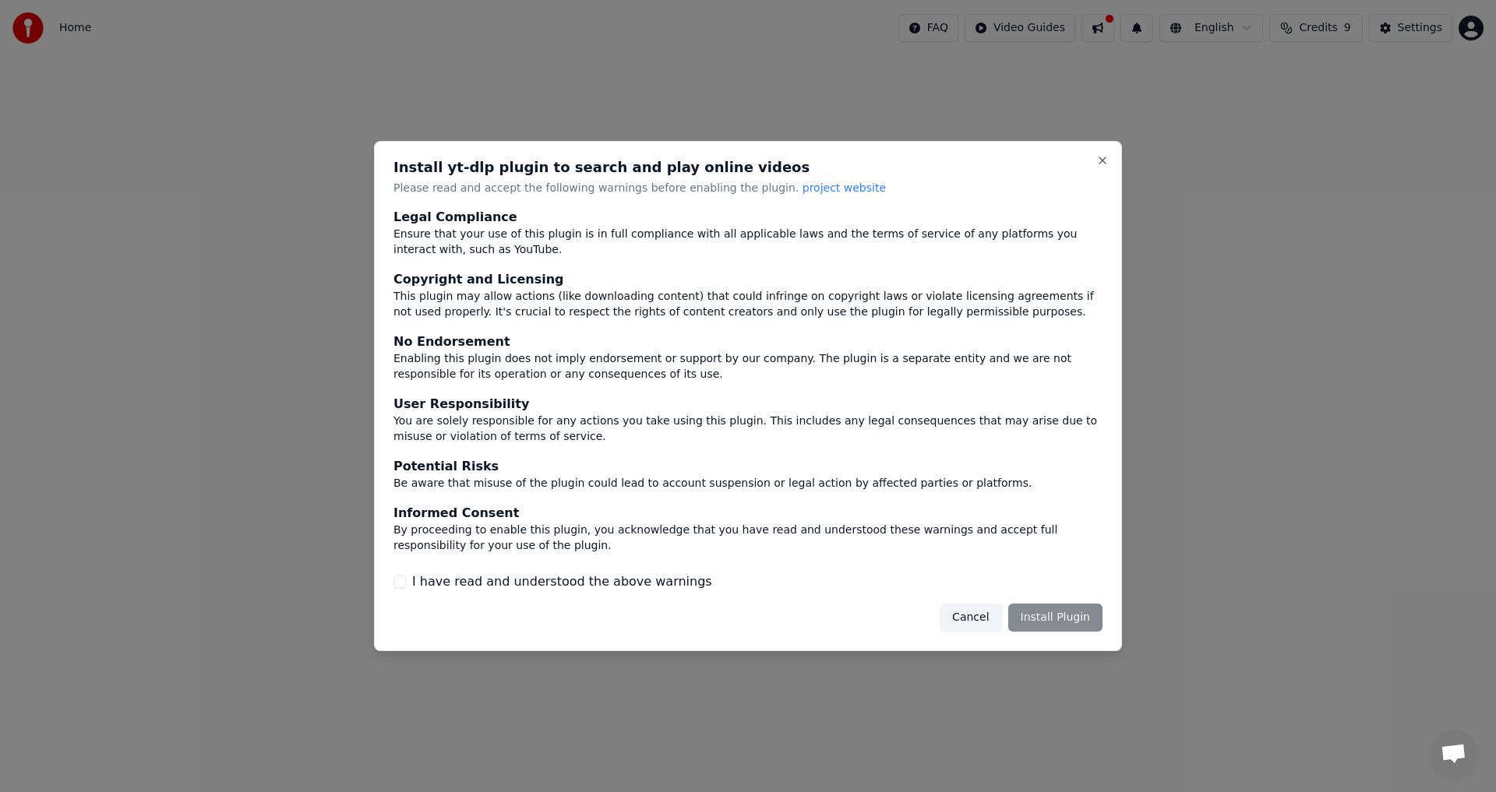
click at [610, 157] on div "Install yt-dlp plugin to search and play online videos Please read and accept t…" at bounding box center [748, 396] width 748 height 511
click at [610, 159] on button "Close" at bounding box center [1102, 160] width 12 height 12
click at [610, 164] on button "Close" at bounding box center [1102, 160] width 12 height 12
click at [610, 157] on button "Close" at bounding box center [1102, 160] width 12 height 12
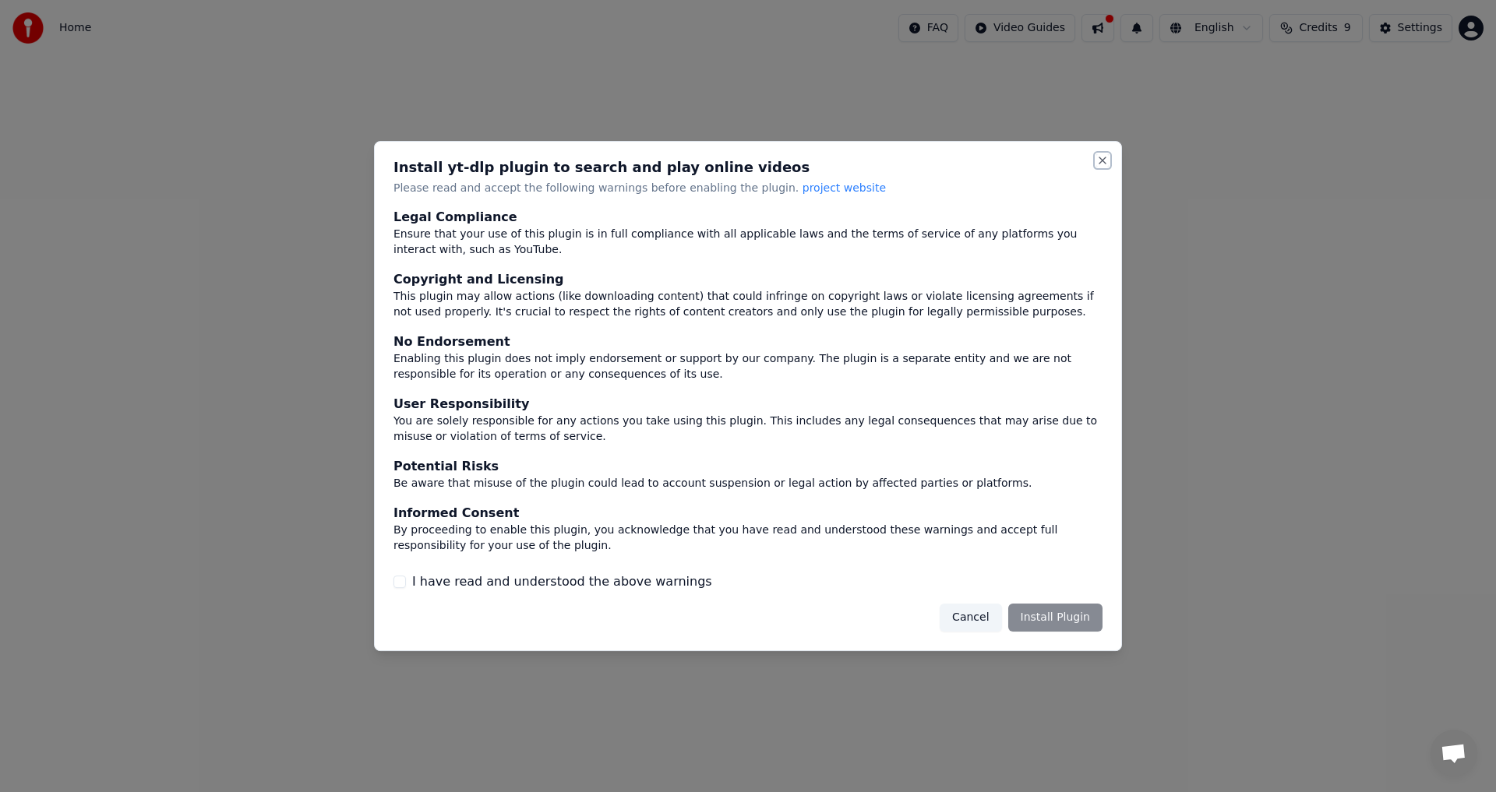
click at [610, 157] on button "Close" at bounding box center [1102, 160] width 12 height 12
click at [610, 436] on button "Cancel" at bounding box center [970, 618] width 62 height 28
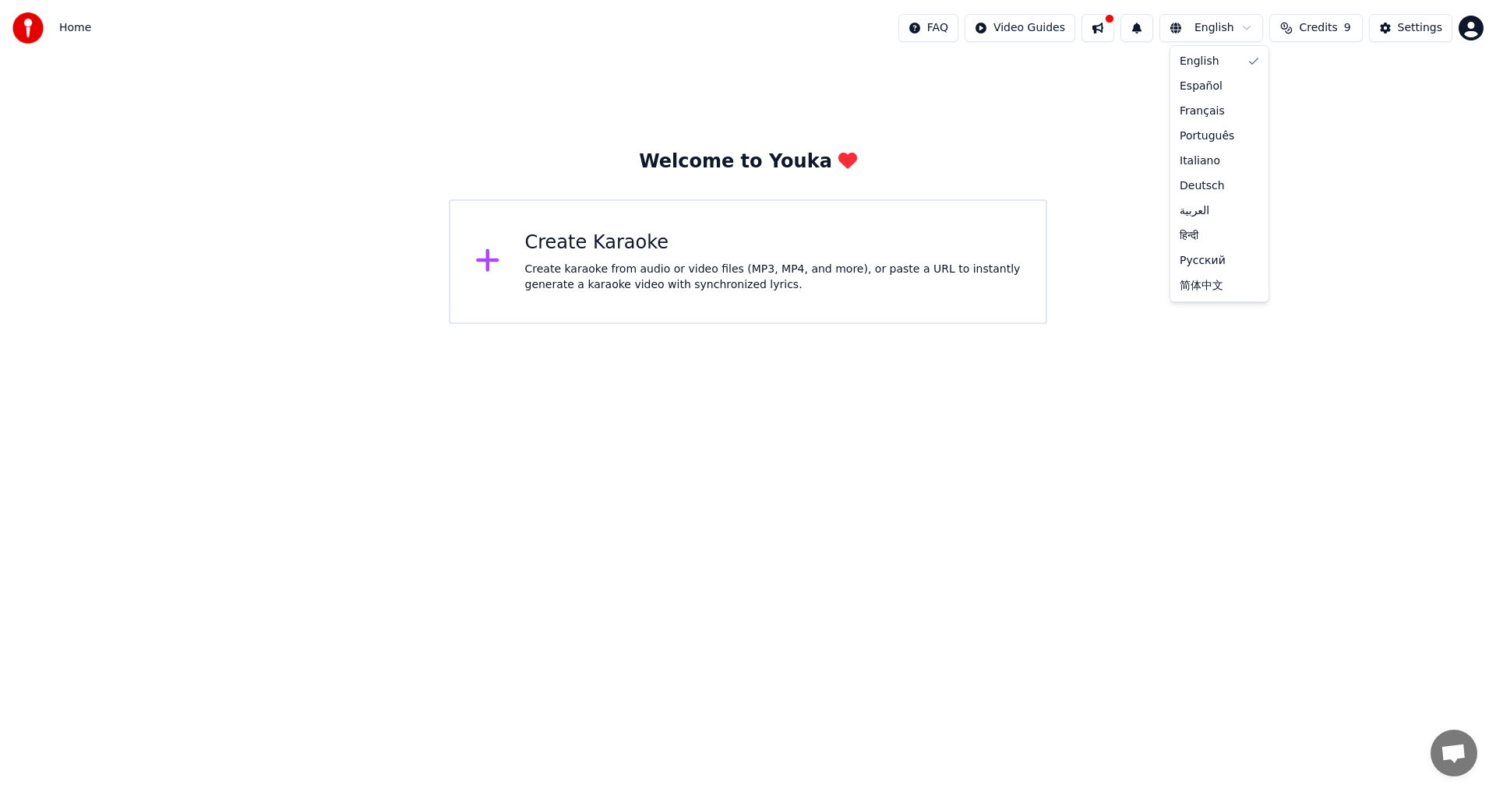
click at [610, 26] on html "Home FAQ Video Guides English Credits 9 Settings Welcome to Youka Create Karaok…" at bounding box center [748, 162] width 1496 height 324
click at [610, 24] on html "Home FAQ Video Guides English Credits 9 Settings Welcome to Youka Create Karaok…" at bounding box center [748, 162] width 1496 height 324
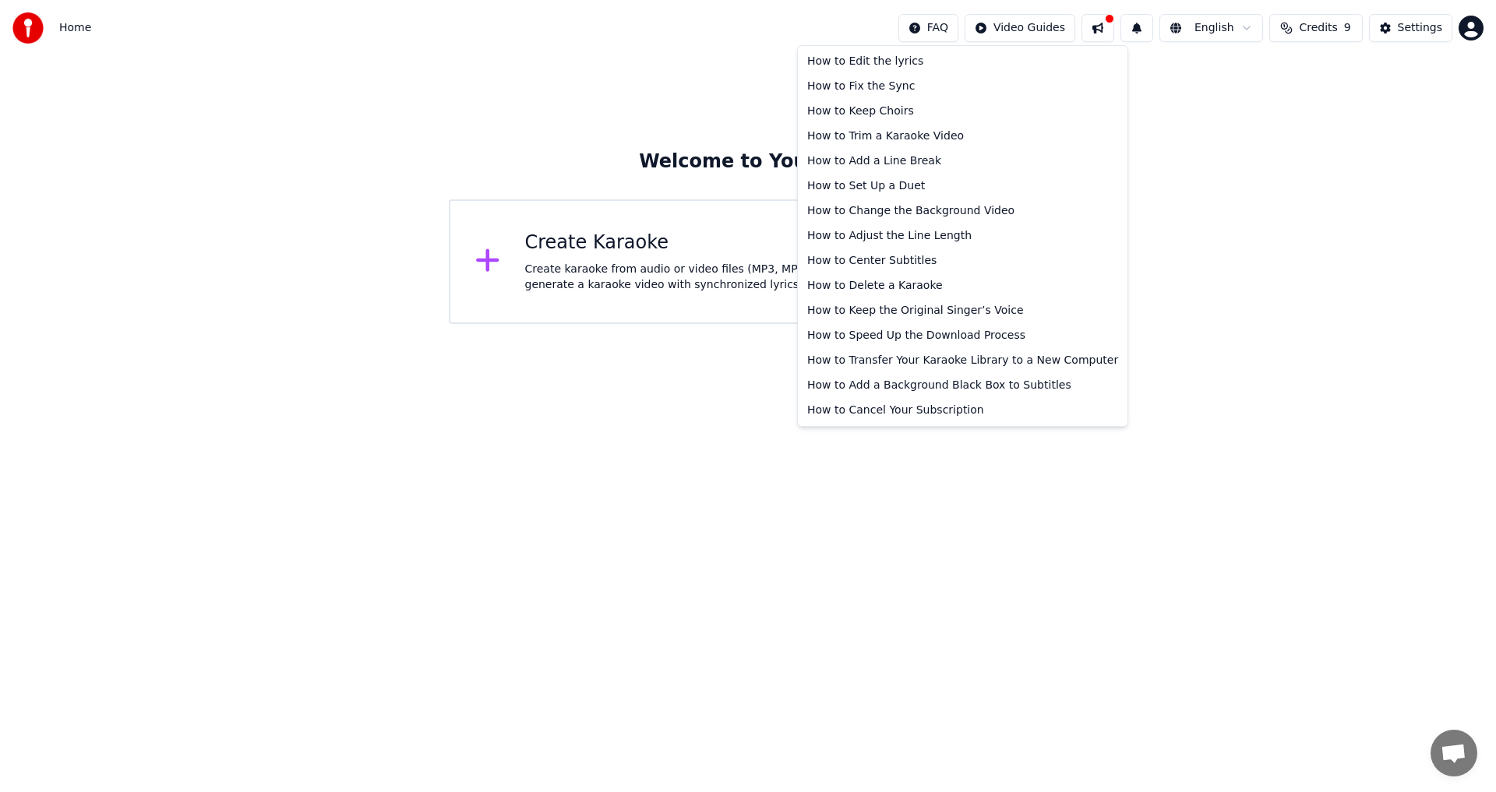
click at [610, 30] on html "Home FAQ Video Guides English Credits 9 Settings Welcome to Youka Create Karaok…" at bounding box center [748, 162] width 1496 height 324
click at [610, 411] on div "How to Cancel Your Subscription" at bounding box center [962, 410] width 323 height 25
